Goal: Transaction & Acquisition: Obtain resource

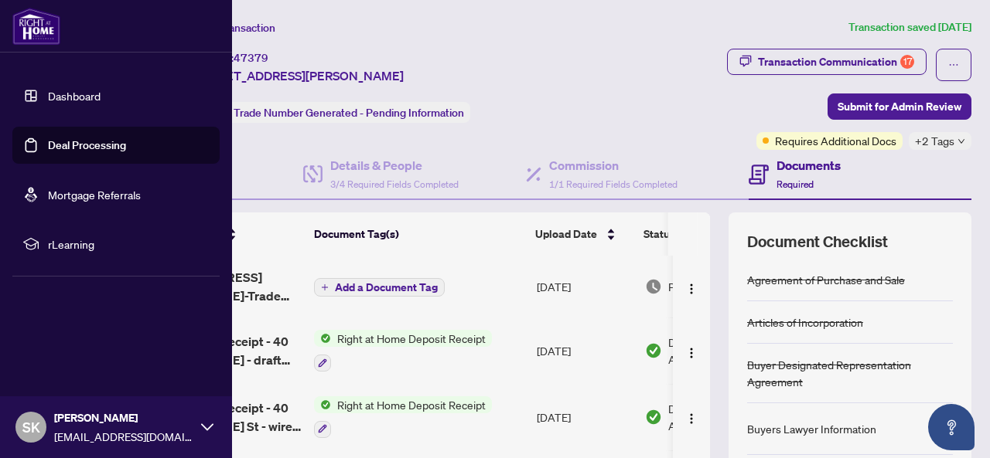
click at [79, 143] on link "Deal Processing" at bounding box center [87, 145] width 78 height 14
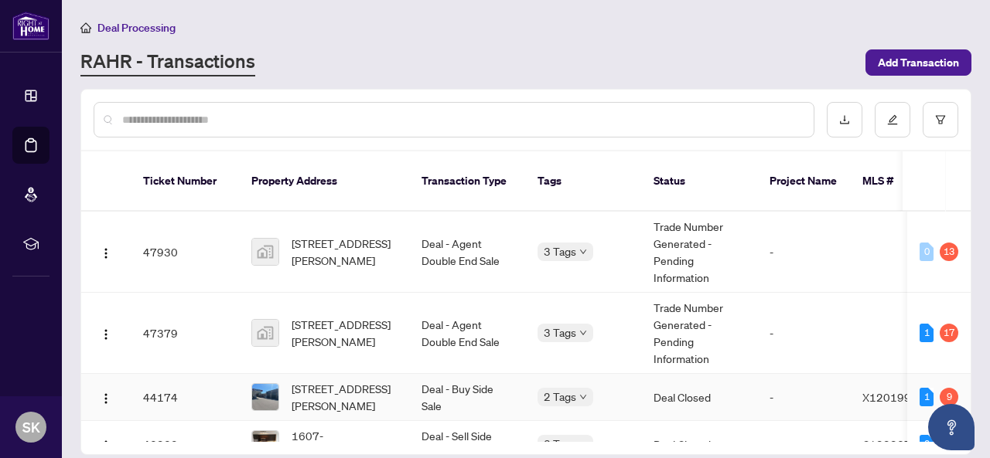
scroll to position [77, 0]
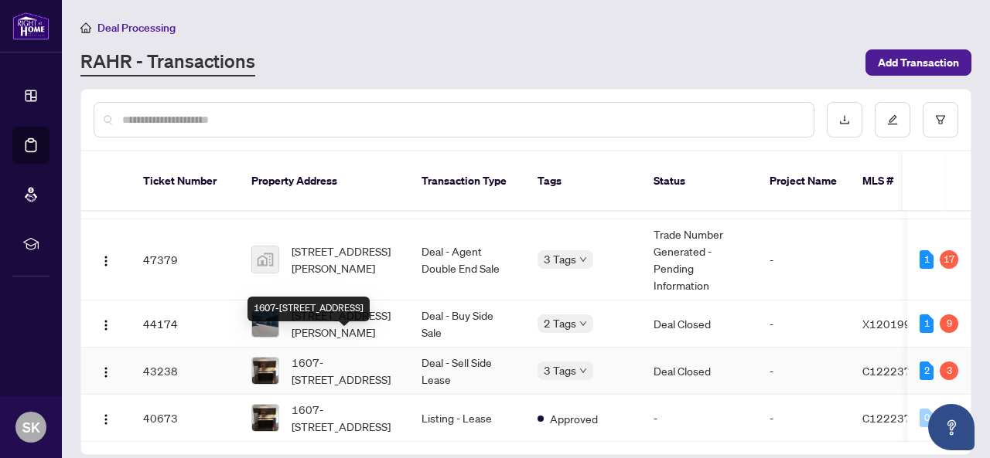
click at [343, 302] on div "1607-[STREET_ADDRESS]" at bounding box center [308, 309] width 122 height 25
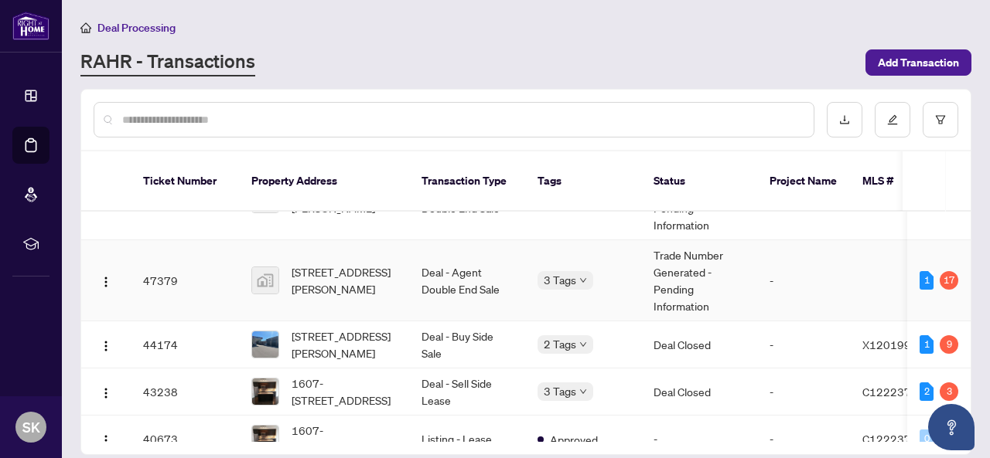
scroll to position [77, 0]
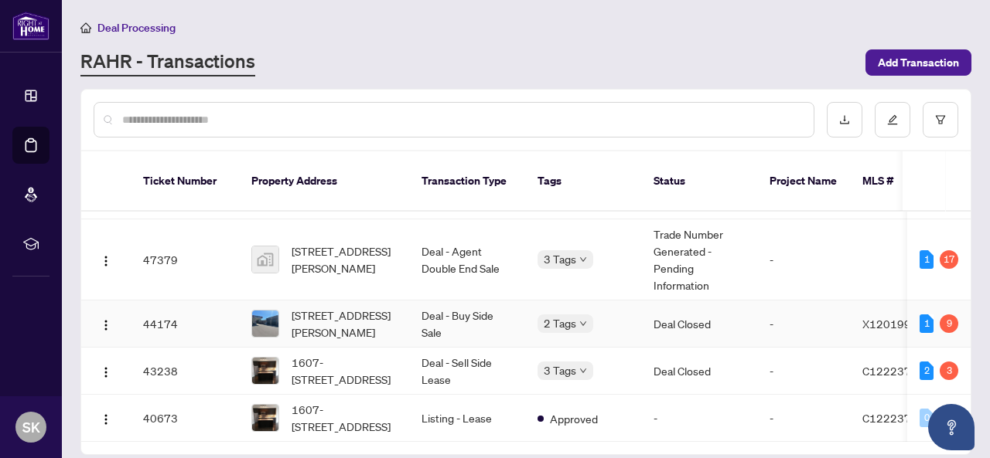
click at [213, 301] on td "44174" at bounding box center [185, 324] width 108 height 47
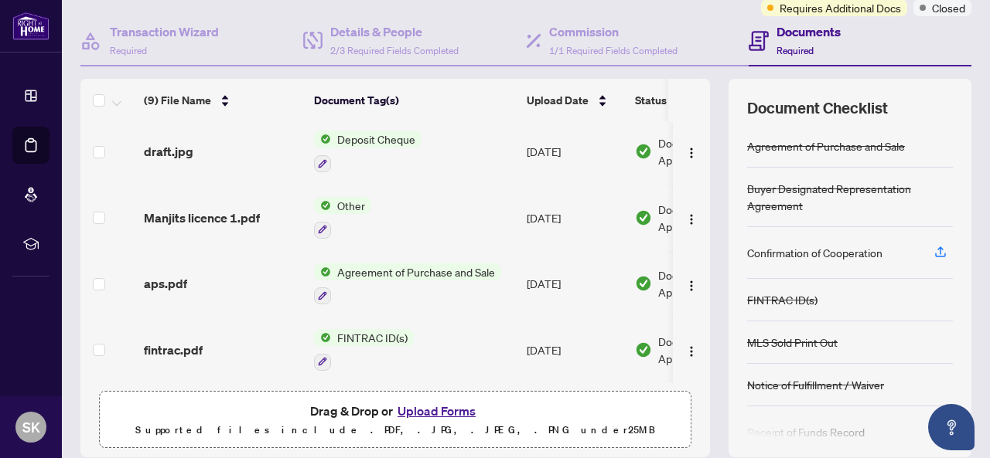
scroll to position [109, 0]
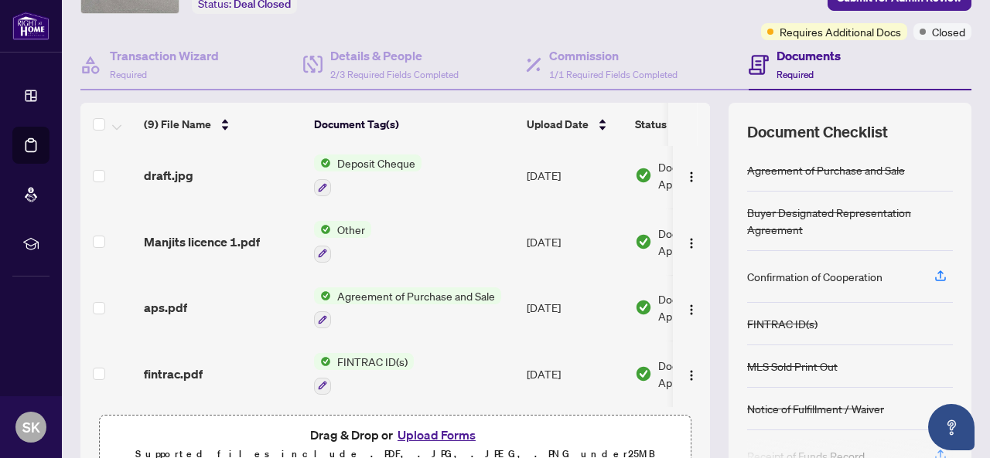
click at [174, 169] on span "draft.jpg" at bounding box center [168, 175] width 49 height 19
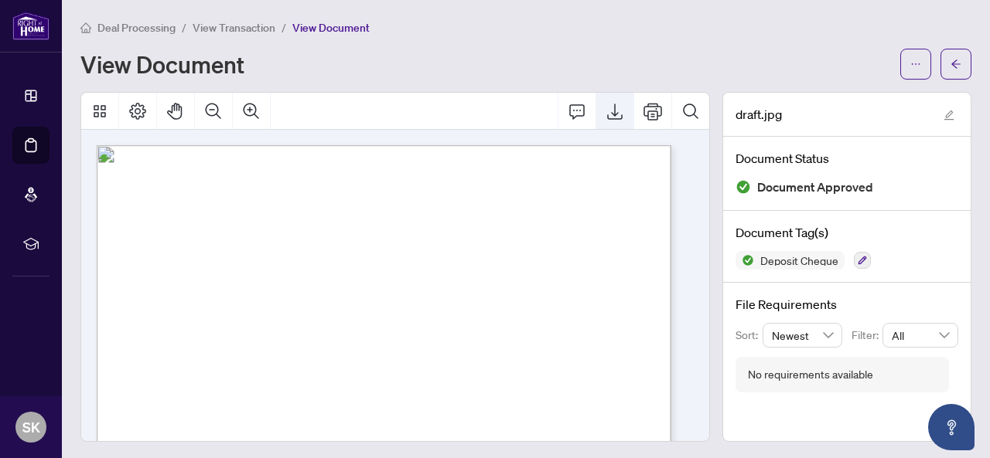
click at [605, 111] on icon "Export" at bounding box center [614, 111] width 19 height 19
